Goal: Share content: Share content

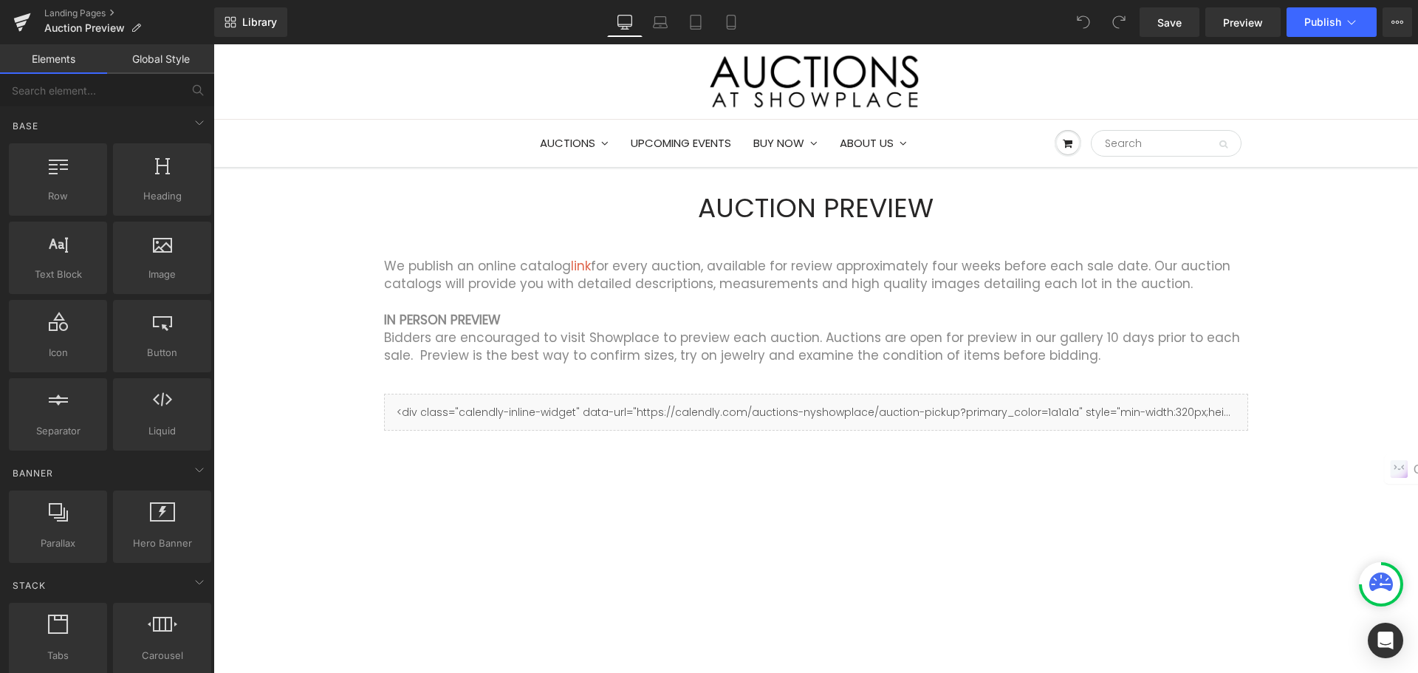
scroll to position [74, 0]
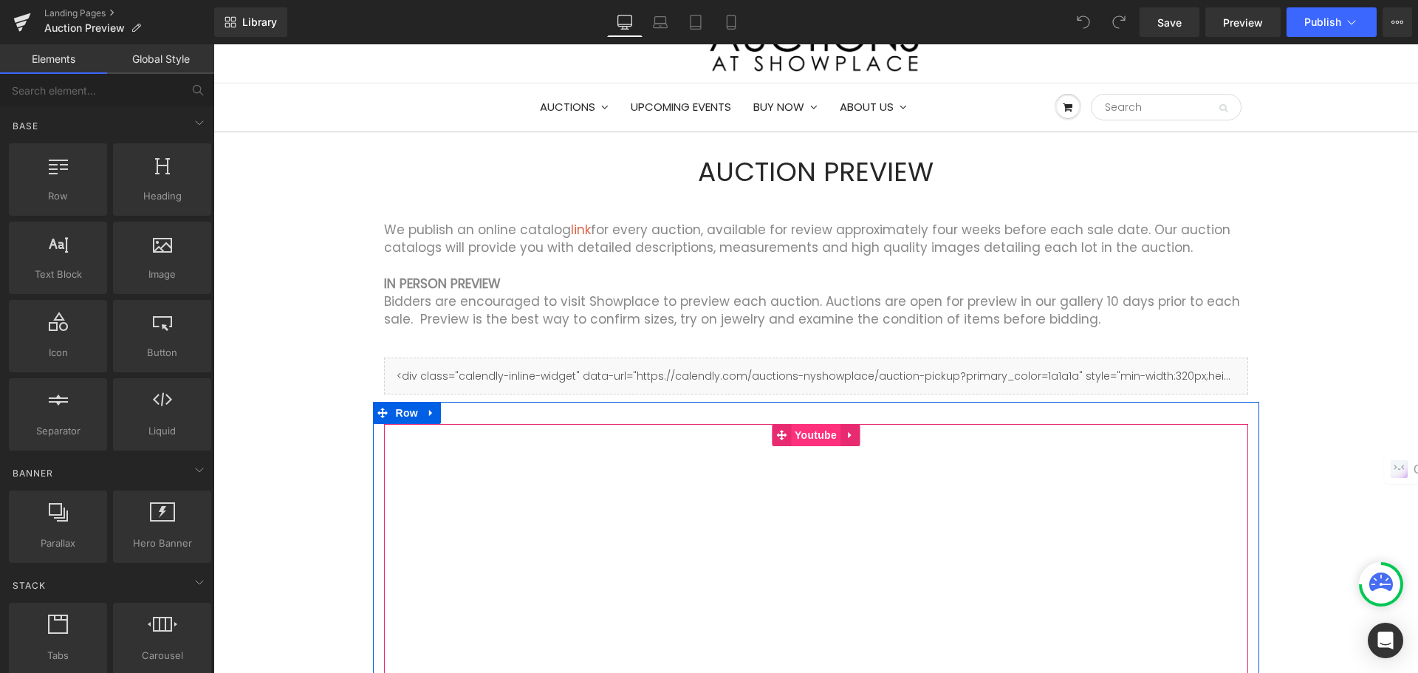
click at [799, 441] on span "Youtube" at bounding box center [815, 435] width 49 height 22
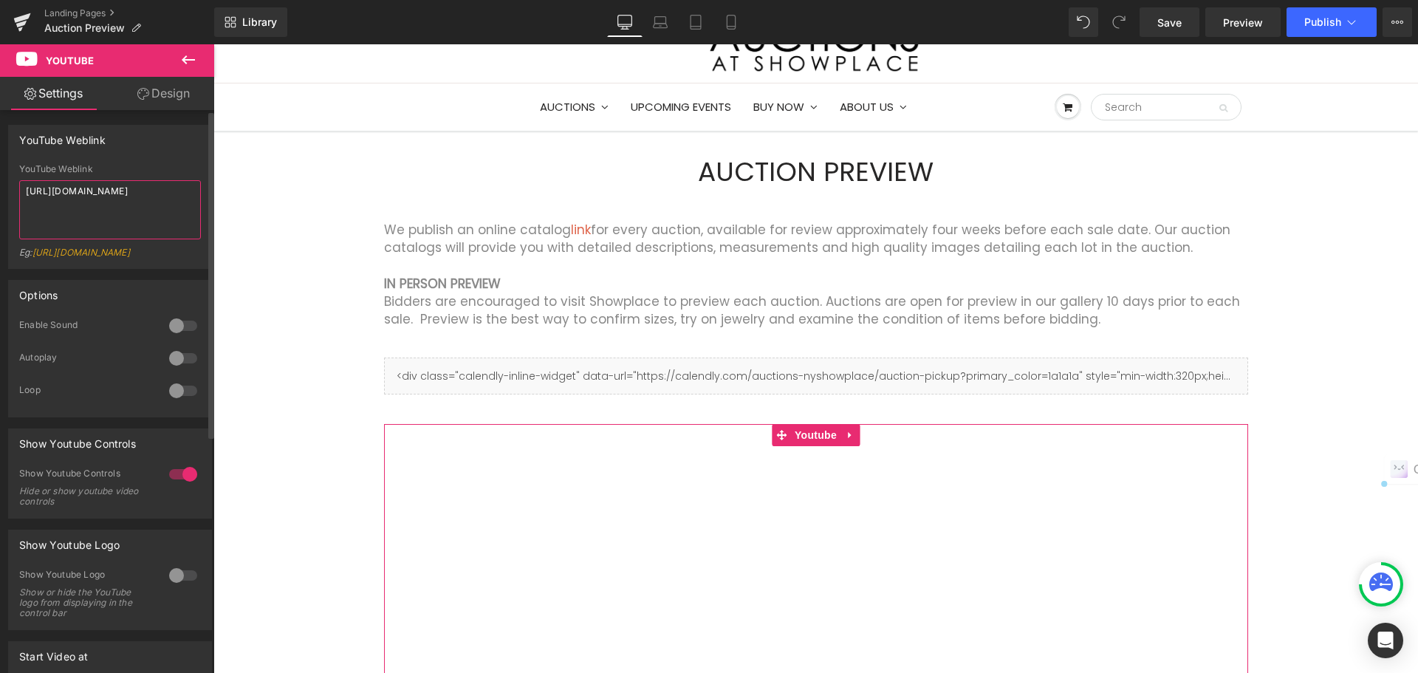
drag, startPoint x: 165, startPoint y: 196, endPoint x: 13, endPoint y: 190, distance: 153.0
click at [13, 190] on div "YouTube Weblink [URL][DOMAIN_NAME] Eg: [URL][DOMAIN_NAME]" at bounding box center [110, 216] width 202 height 104
paste textarea "9H78rjXpBDI"
type textarea "[URL][DOMAIN_NAME]"
click at [1330, 25] on span "Publish" at bounding box center [1323, 22] width 37 height 12
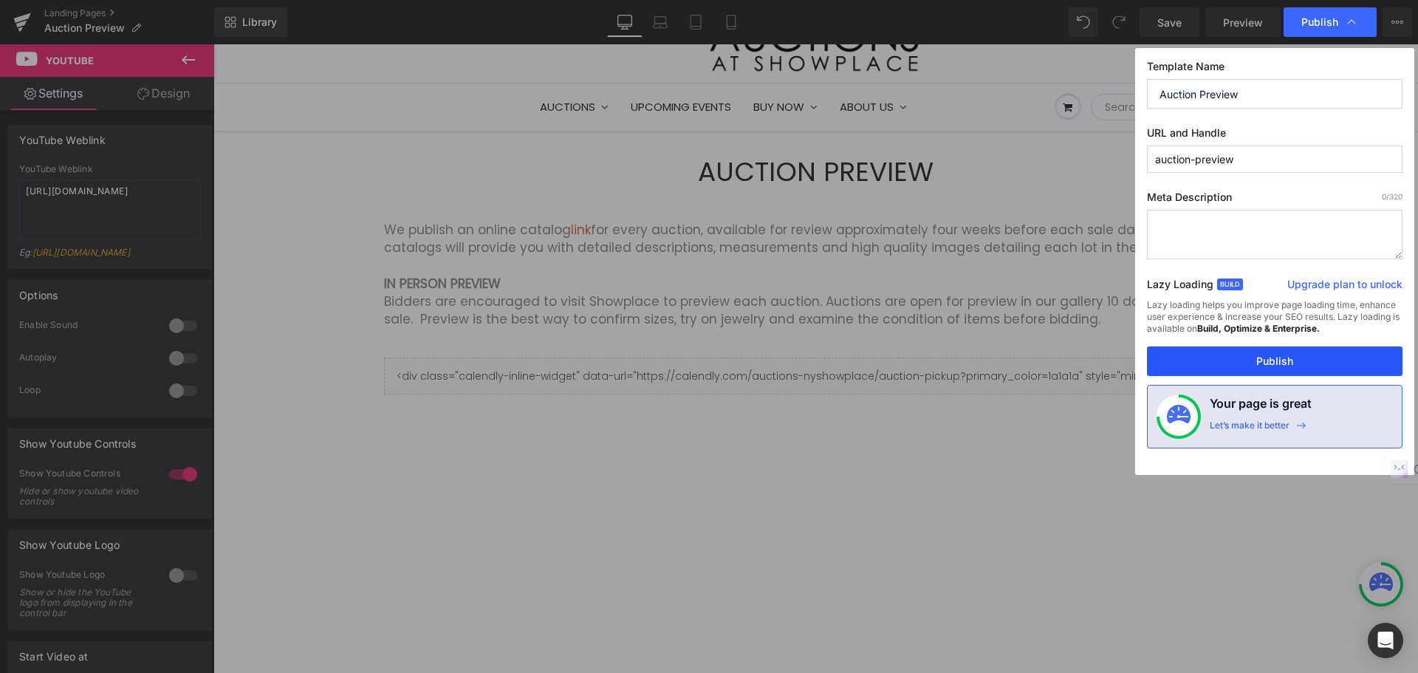
click at [1296, 355] on button "Publish" at bounding box center [1275, 361] width 256 height 30
